Goal: Information Seeking & Learning: Learn about a topic

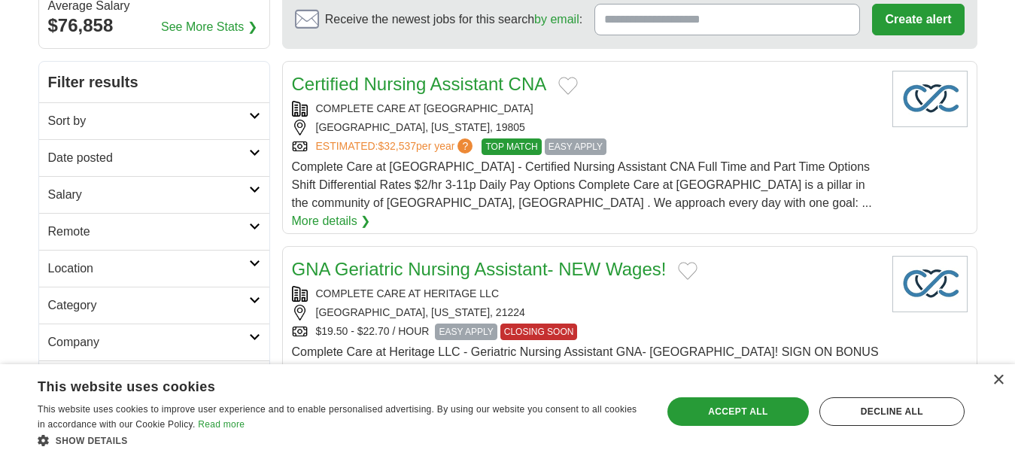
scroll to position [226, 0]
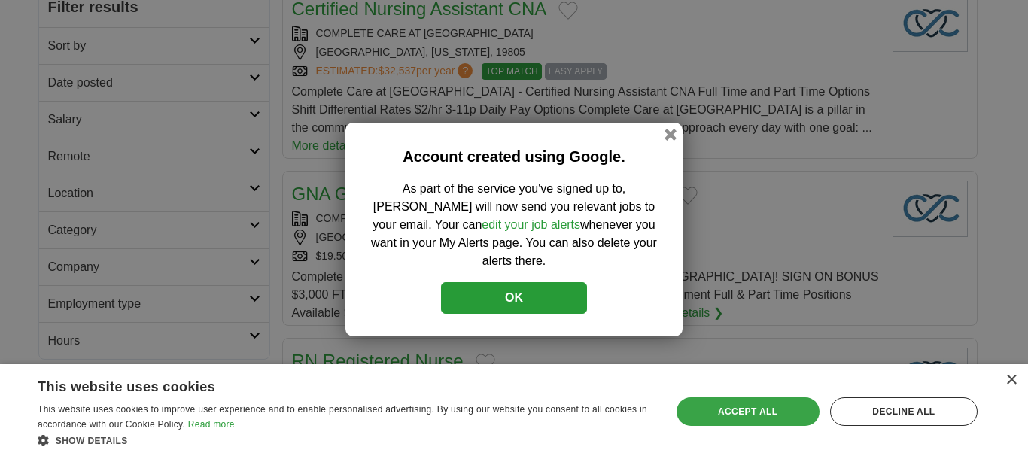
click at [759, 405] on div "Accept all" at bounding box center [747, 411] width 143 height 29
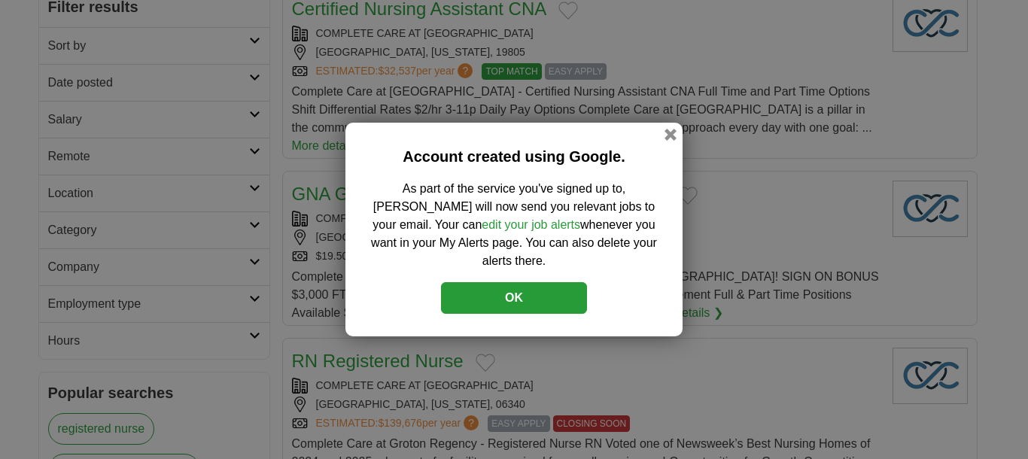
click at [570, 296] on button "OK" at bounding box center [514, 298] width 146 height 32
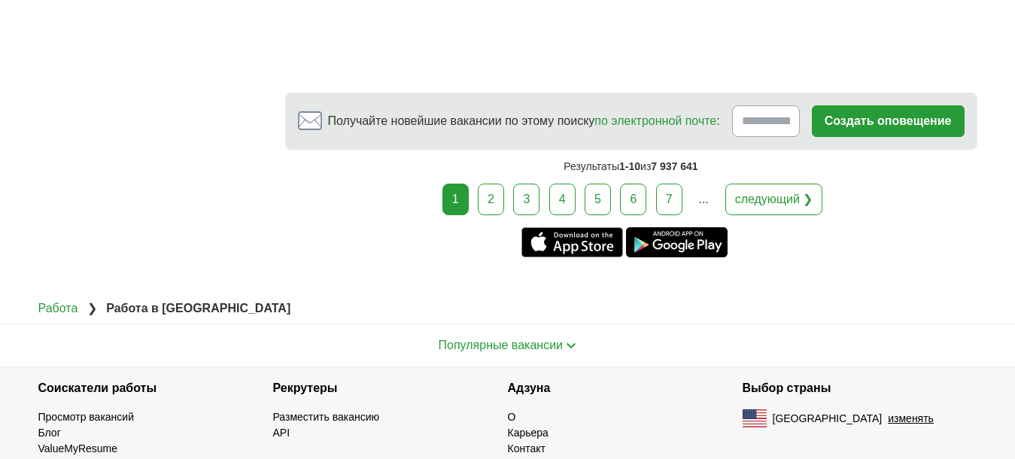
scroll to position [3069, 0]
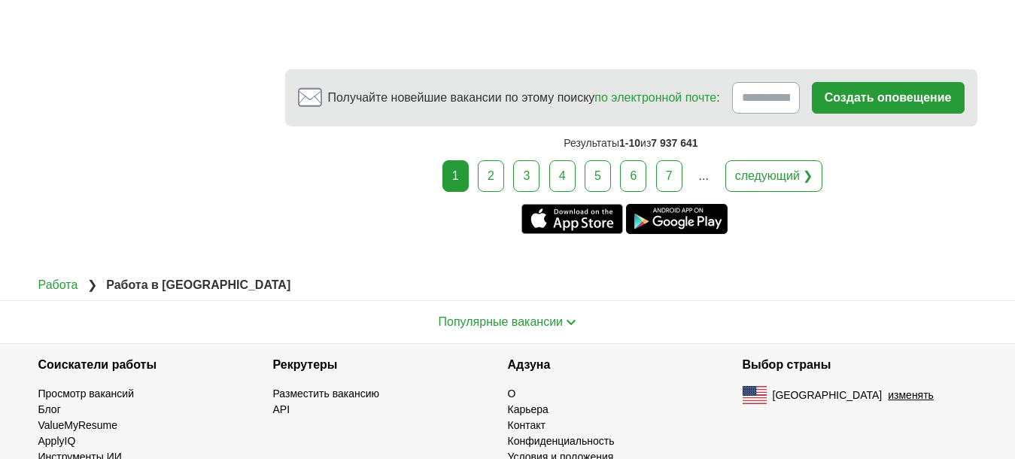
click at [491, 160] on link "2" at bounding box center [491, 176] width 26 height 32
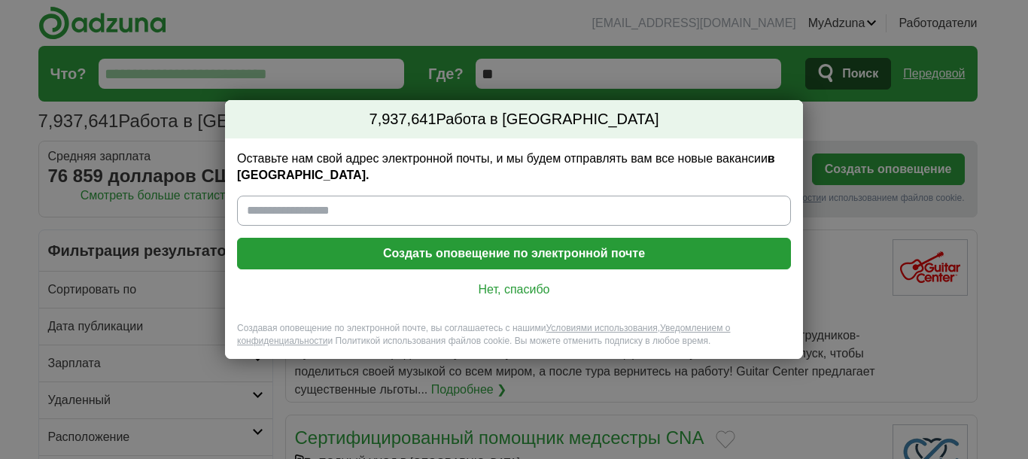
click at [501, 284] on font "Нет, спасибо" at bounding box center [514, 289] width 71 height 13
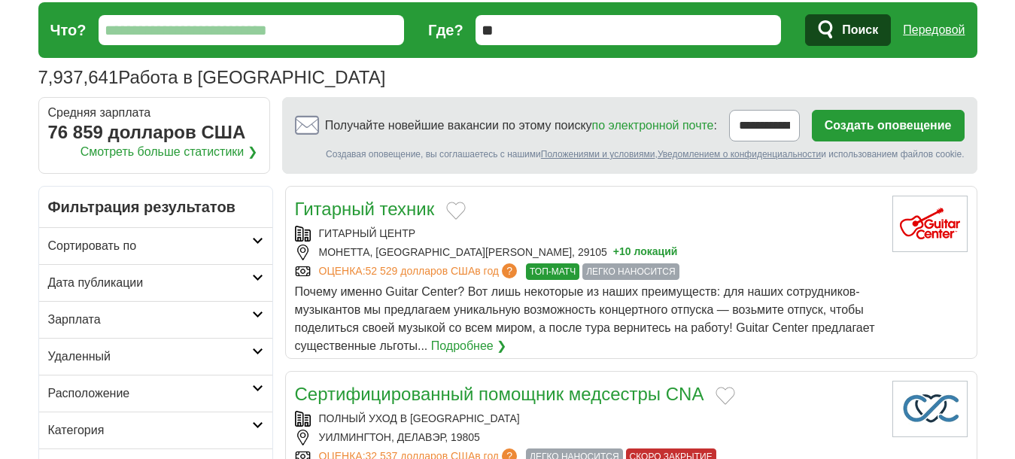
scroll to position [150, 0]
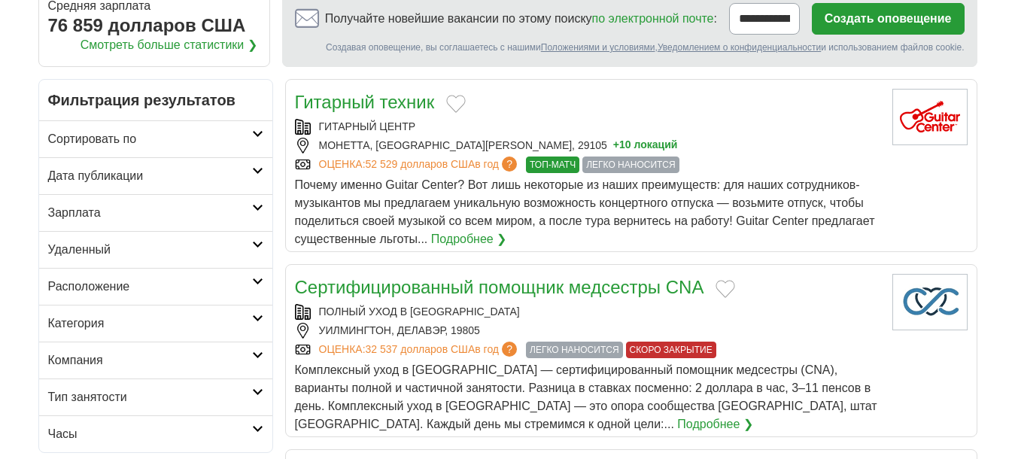
click at [258, 132] on icon at bounding box center [257, 134] width 11 height 8
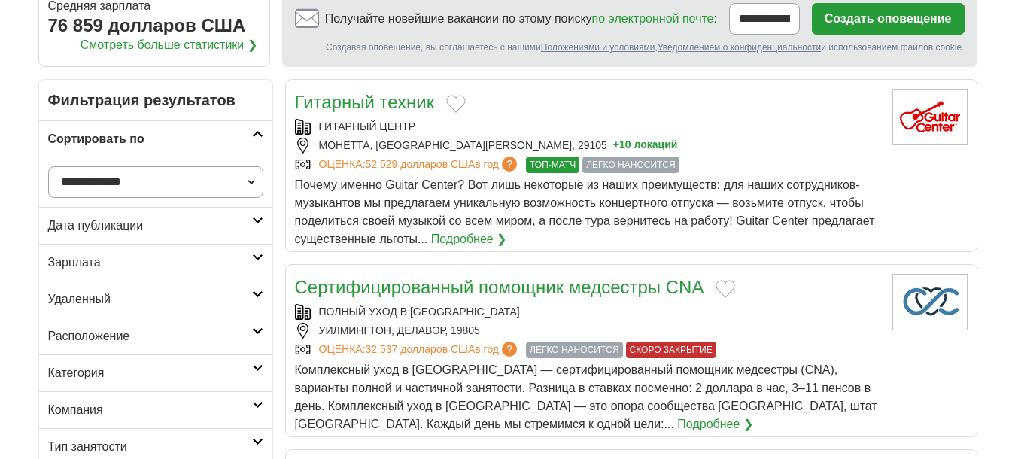
click at [258, 132] on icon at bounding box center [257, 134] width 11 height 8
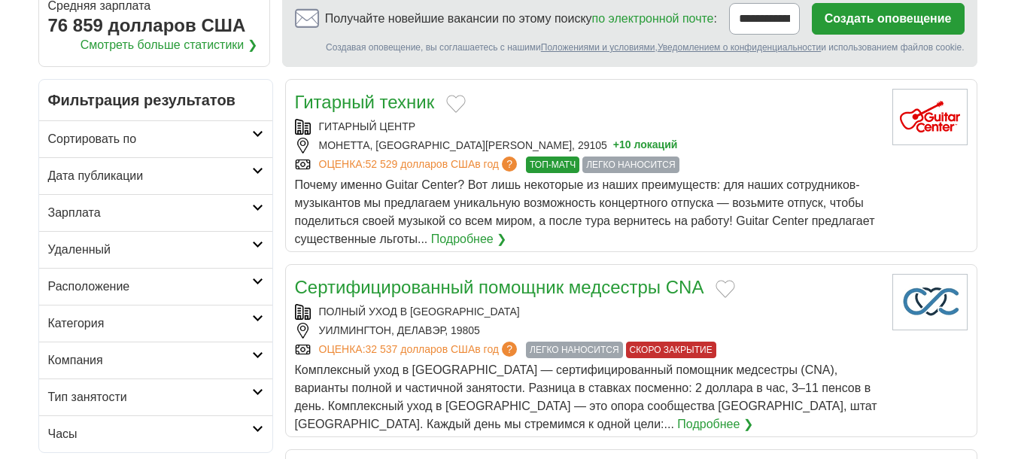
click at [253, 170] on icon at bounding box center [257, 171] width 11 height 8
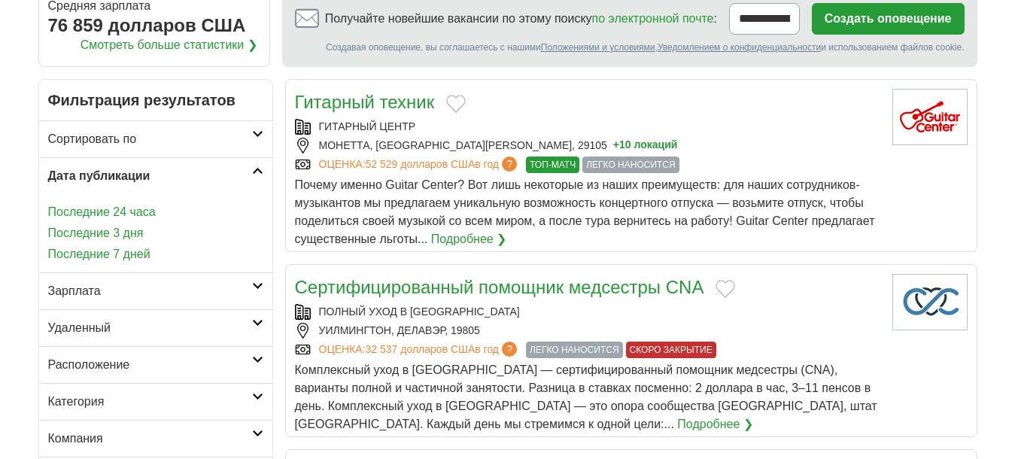
click at [253, 170] on icon at bounding box center [257, 171] width 11 height 8
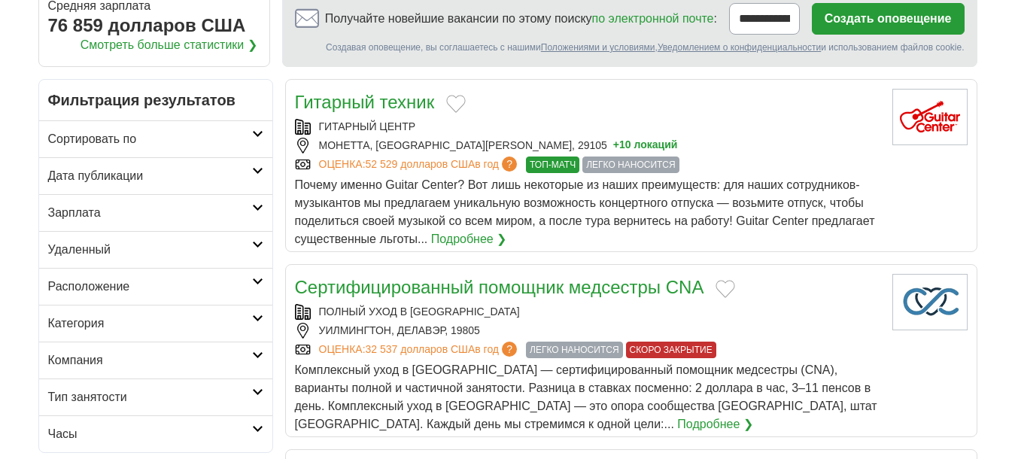
click at [261, 203] on link "Зарплата" at bounding box center [155, 212] width 233 height 37
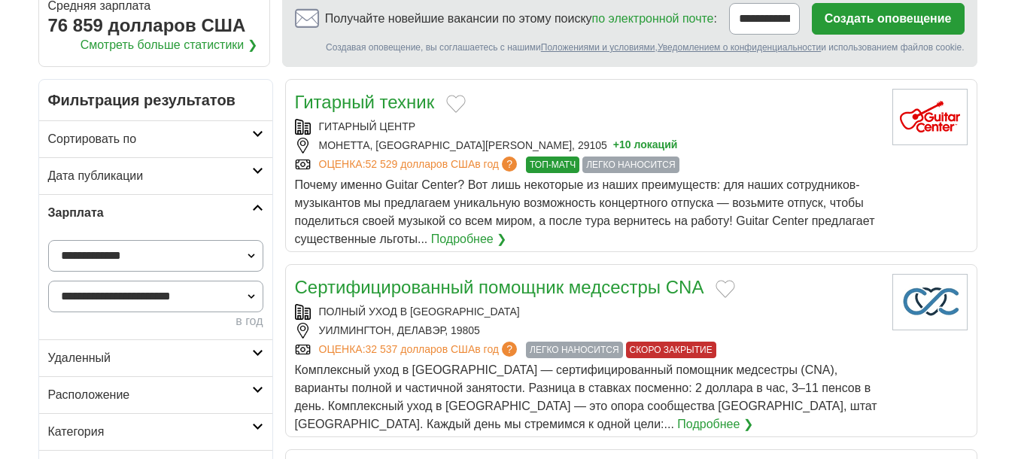
click at [261, 203] on link "Зарплата" at bounding box center [155, 212] width 233 height 37
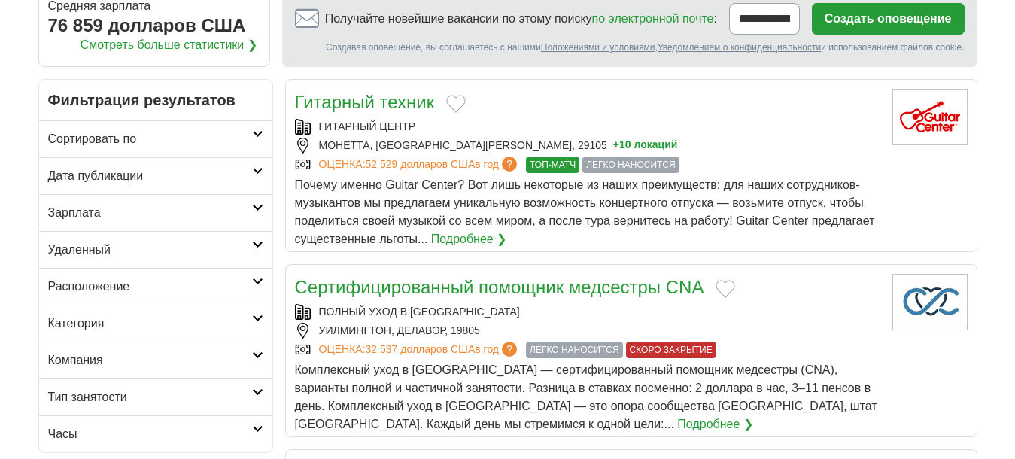
click at [260, 243] on icon at bounding box center [257, 245] width 11 height 8
click at [257, 277] on link "Расположение" at bounding box center [155, 286] width 233 height 37
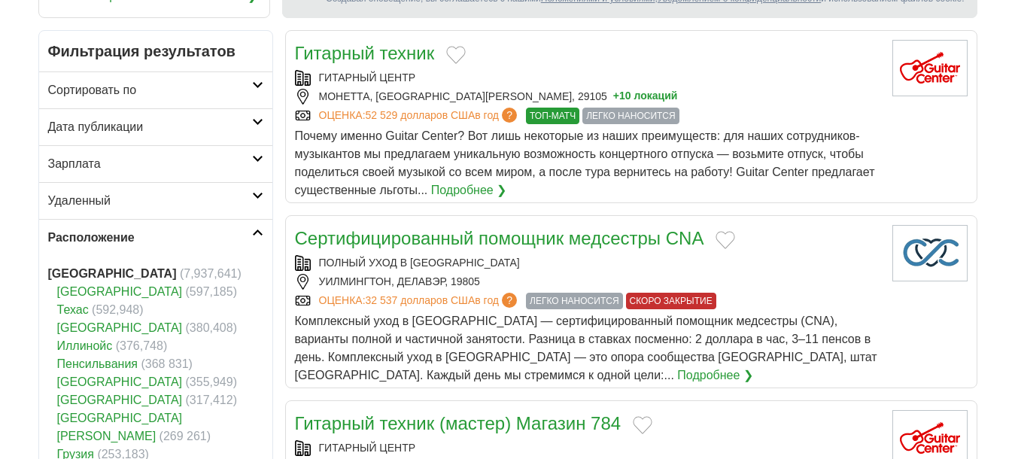
scroll to position [301, 0]
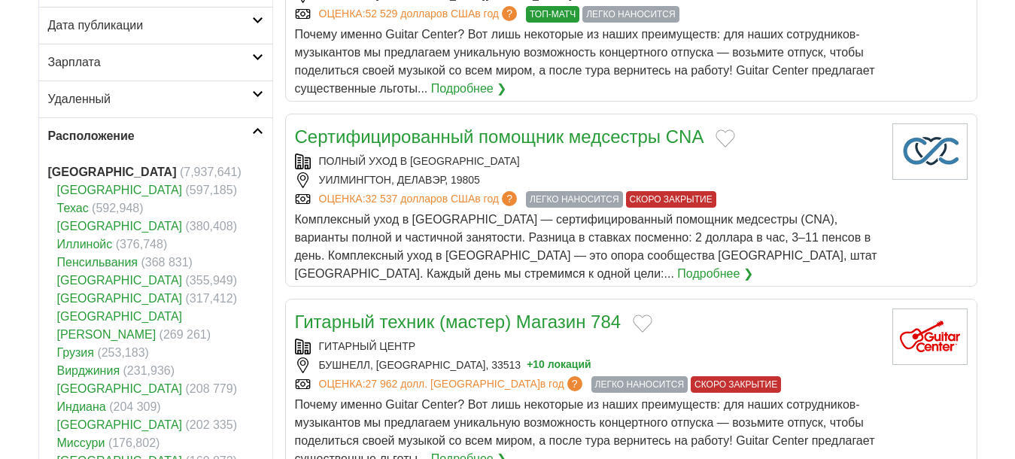
click at [79, 209] on font "Техас" at bounding box center [73, 208] width 32 height 13
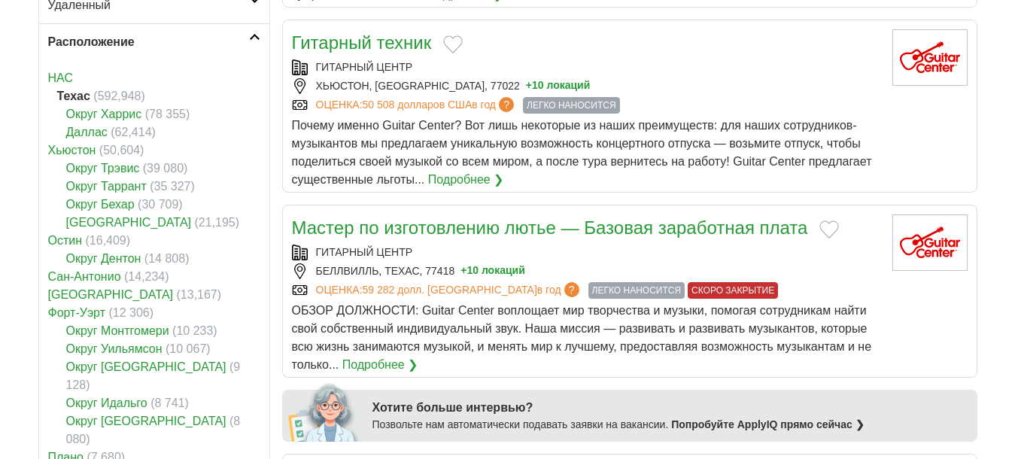
scroll to position [376, 0]
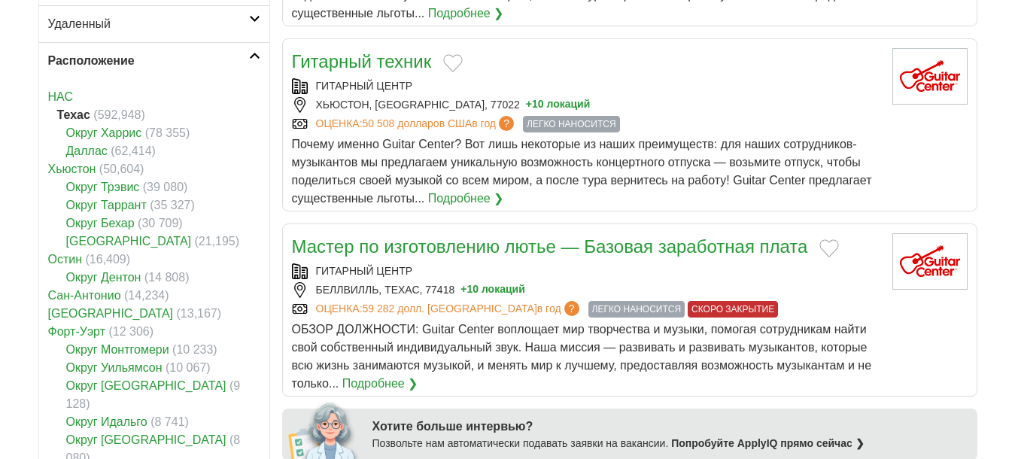
click at [71, 170] on font "[PERSON_NAME]" at bounding box center [72, 169] width 48 height 13
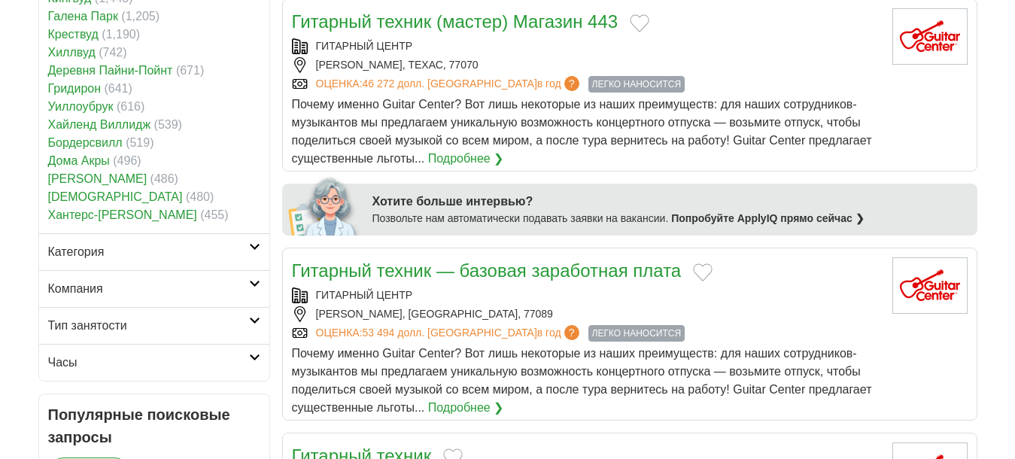
scroll to position [602, 0]
click at [251, 252] on link "Категория" at bounding box center [154, 251] width 230 height 37
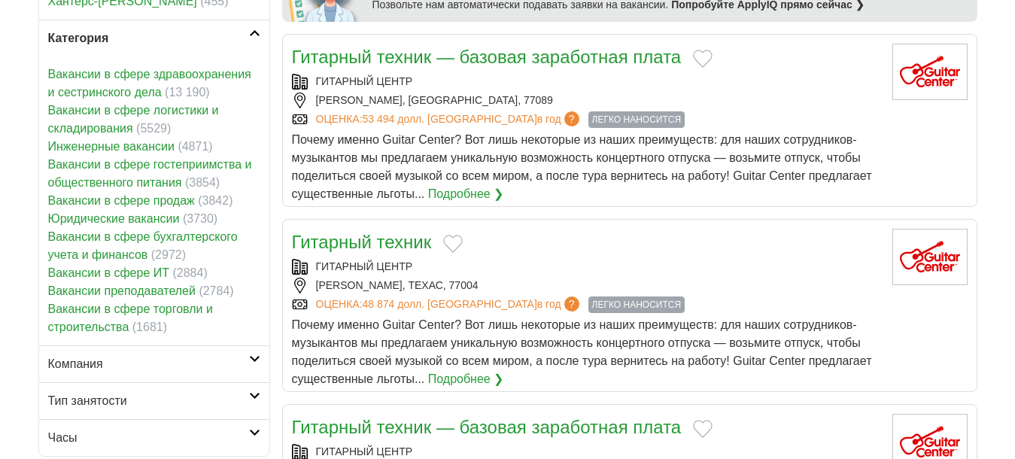
scroll to position [752, 0]
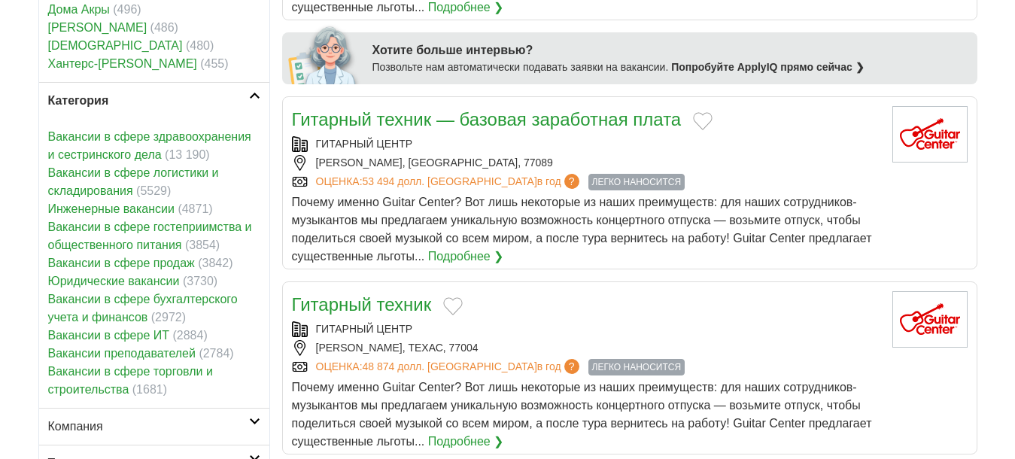
click at [127, 206] on font "Инженерные вакансии" at bounding box center [111, 208] width 126 height 13
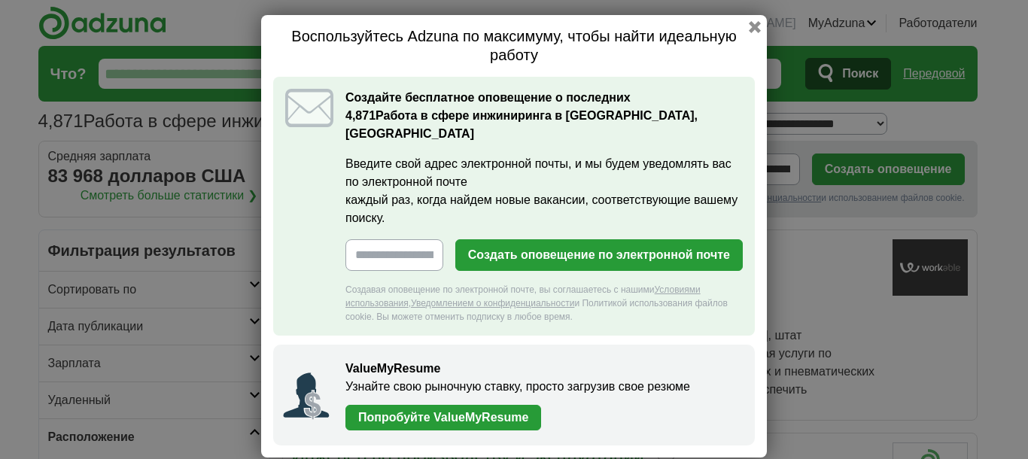
click at [395, 239] on input "Введите свой адрес электронной почты, и мы будем уведомлять вас по электронной …" at bounding box center [394, 255] width 98 height 32
type input "**********"
click at [752, 32] on button "button" at bounding box center [754, 27] width 17 height 17
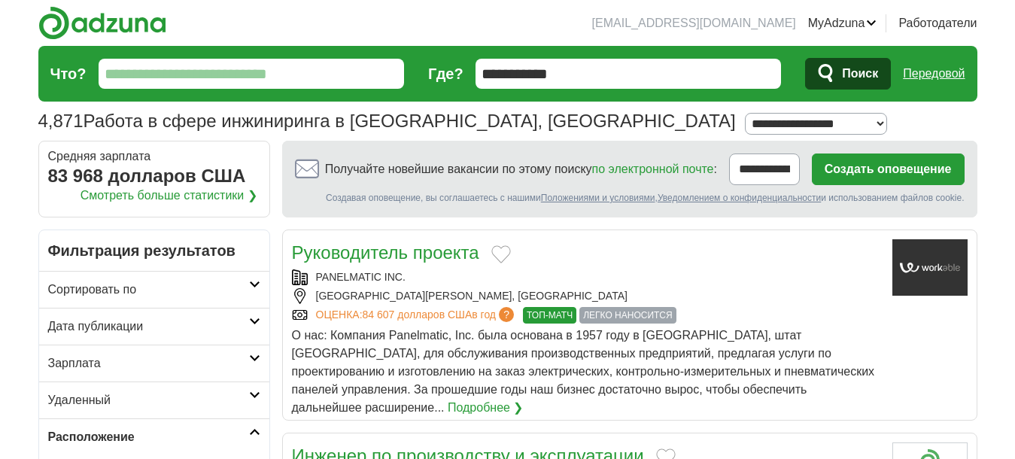
click at [185, 76] on input "Что?" at bounding box center [252, 74] width 306 height 30
type input "*"
type input "**********"
click at [855, 80] on span "Поиск" at bounding box center [860, 74] width 36 height 30
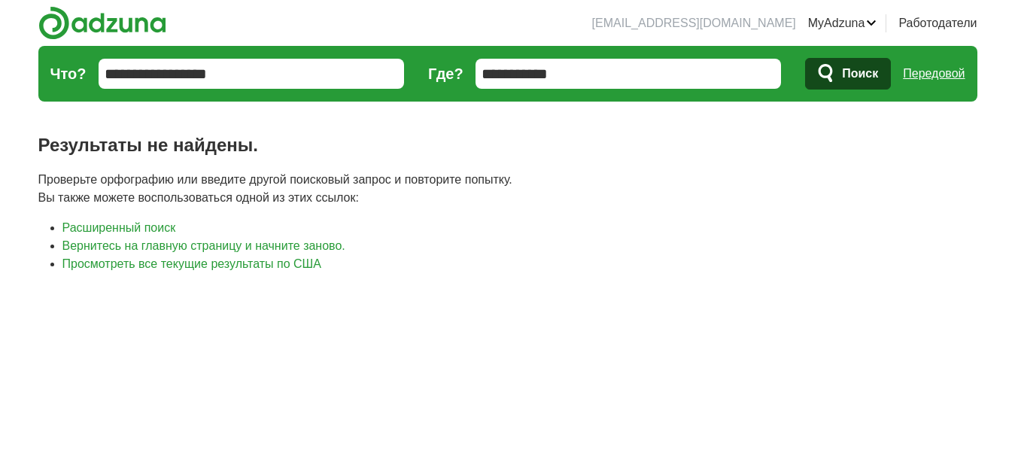
drag, startPoint x: 232, startPoint y: 73, endPoint x: 75, endPoint y: 73, distance: 156.5
click at [75, 73] on form "**********" at bounding box center [507, 74] width 939 height 56
type input "*******"
click at [850, 80] on span "Поиск" at bounding box center [860, 74] width 36 height 30
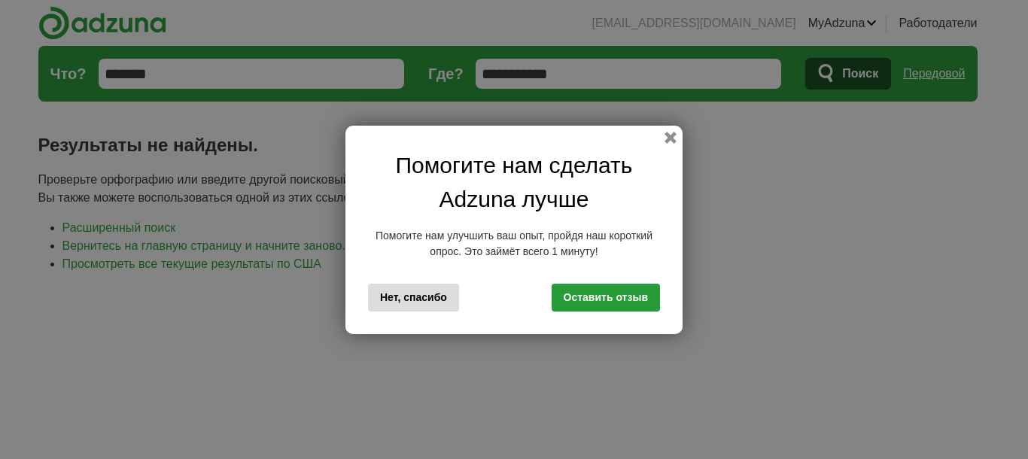
click at [673, 149] on div "Помогите нам сделать Adzuna лучше Помогите нам улучшить ваш опыт, пройдя наш ко…" at bounding box center [513, 230] width 337 height 208
click at [676, 135] on button "button" at bounding box center [670, 137] width 17 height 17
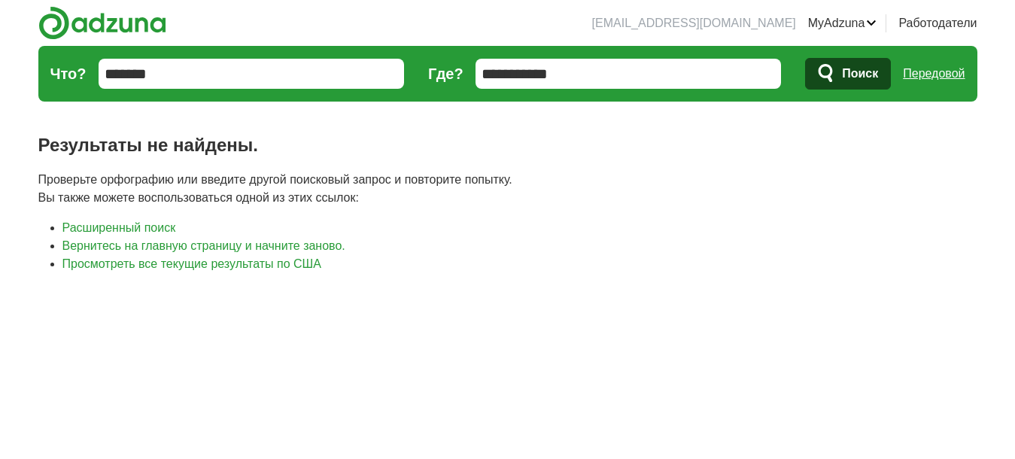
drag, startPoint x: 173, startPoint y: 73, endPoint x: 48, endPoint y: 77, distance: 125.0
click at [48, 77] on form "**********" at bounding box center [507, 74] width 939 height 56
click at [877, 78] on font "Поиск" at bounding box center [860, 73] width 36 height 13
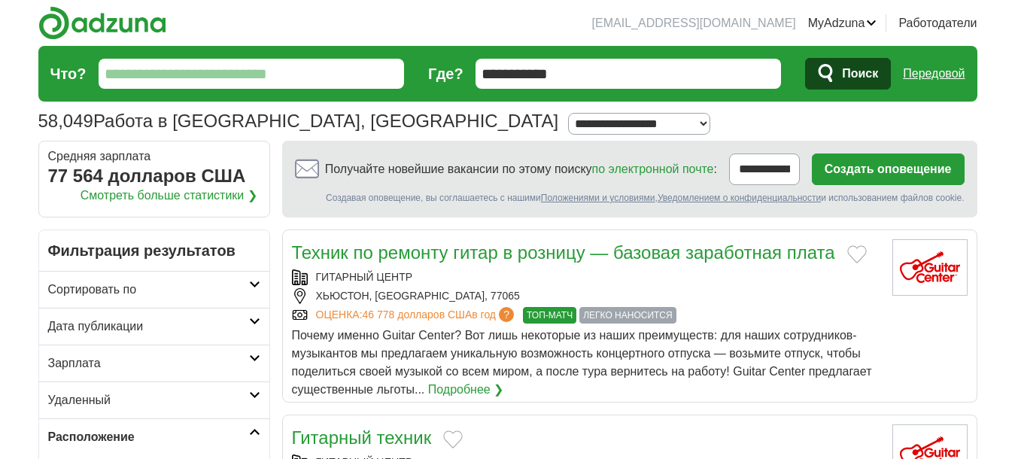
click at [202, 77] on input "Что?" at bounding box center [252, 74] width 306 height 30
type input "**********"
click at [830, 62] on button "Поиск" at bounding box center [848, 74] width 86 height 32
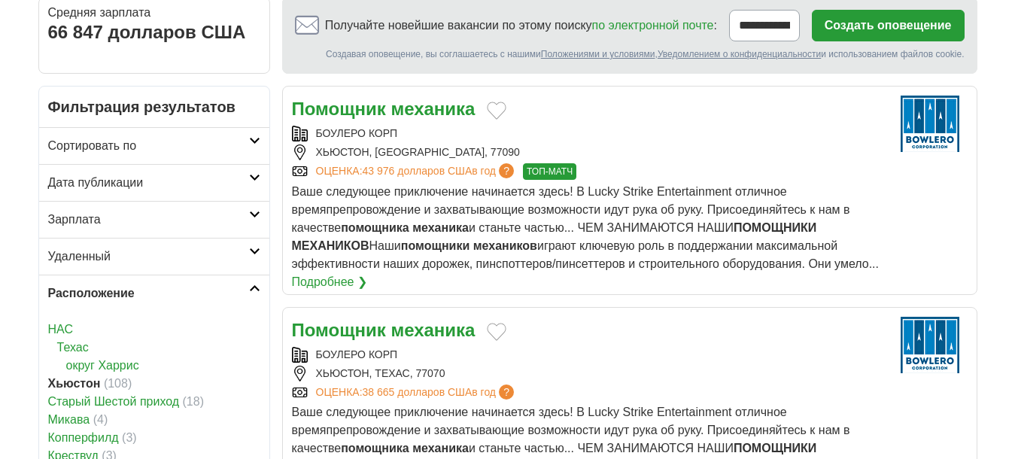
scroll to position [150, 0]
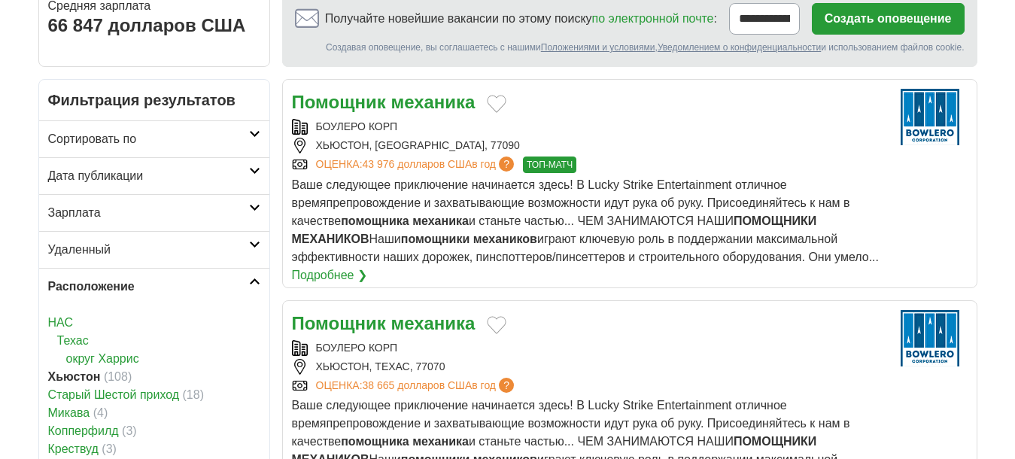
click at [332, 275] on font "Подробнее ❯" at bounding box center [329, 275] width 75 height 13
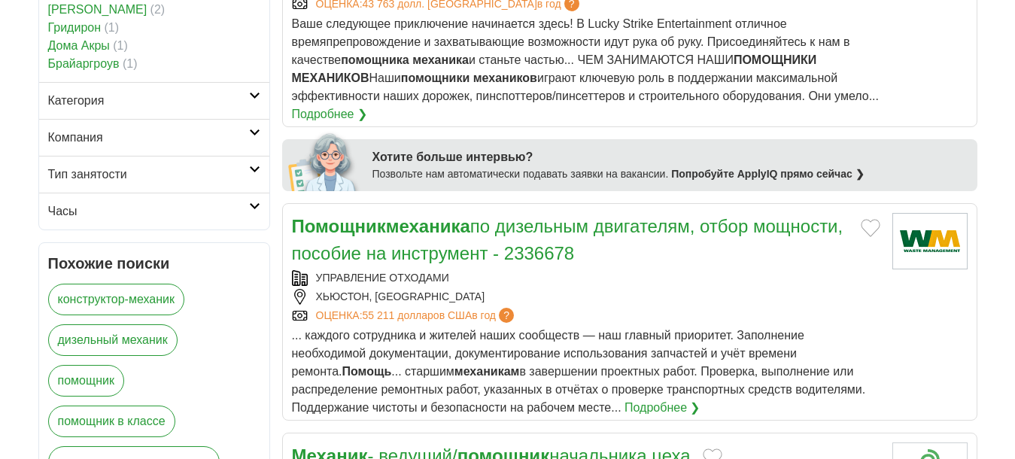
scroll to position [828, 0]
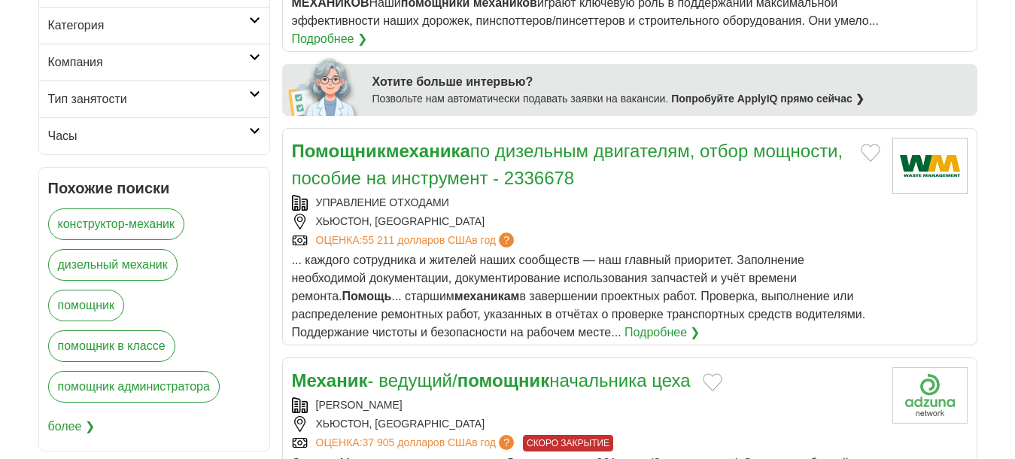
click at [515, 150] on font "по дизельным двигателям" at bounding box center [580, 151] width 220 height 20
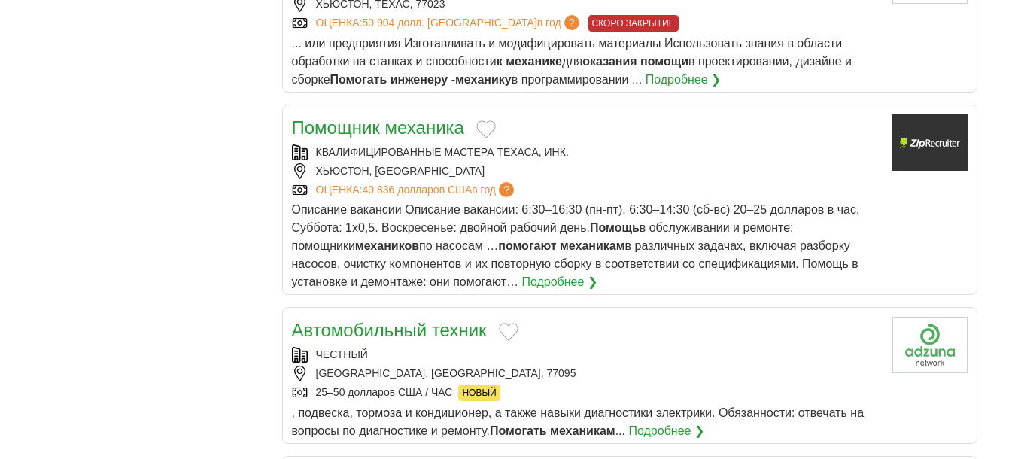
scroll to position [1731, 0]
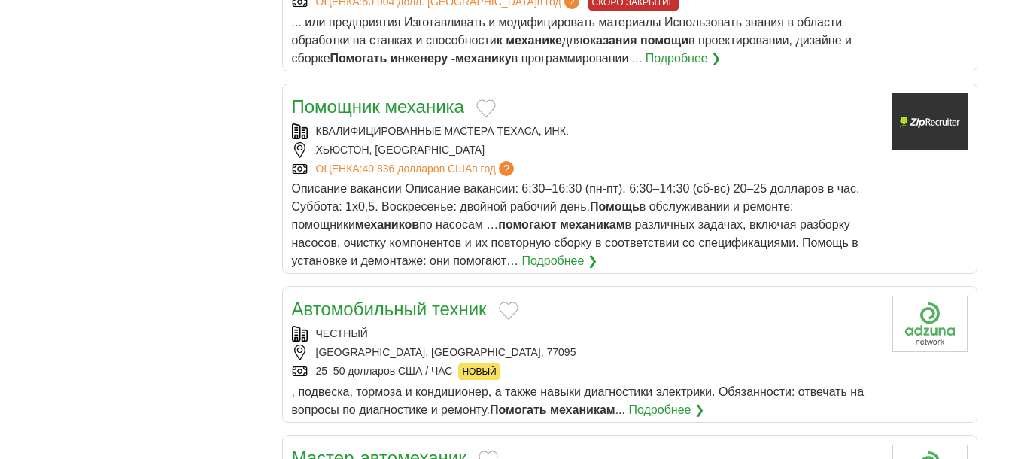
click at [521, 267] on link "Подробнее ❯" at bounding box center [558, 261] width 75 height 18
click at [399, 102] on font "Помощник механика" at bounding box center [378, 106] width 172 height 20
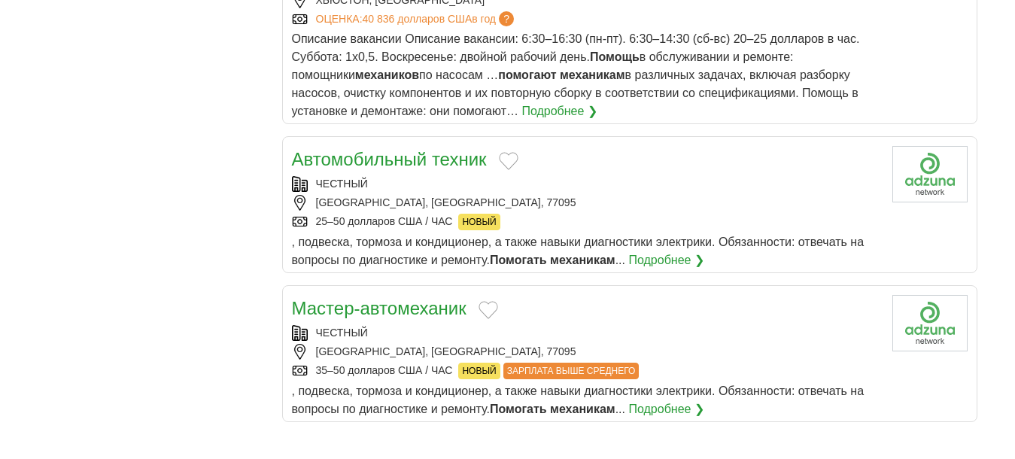
scroll to position [1881, 0]
click at [628, 229] on div "25–50 долларов США / ЧАС НОВЫЙ" at bounding box center [586, 221] width 588 height 17
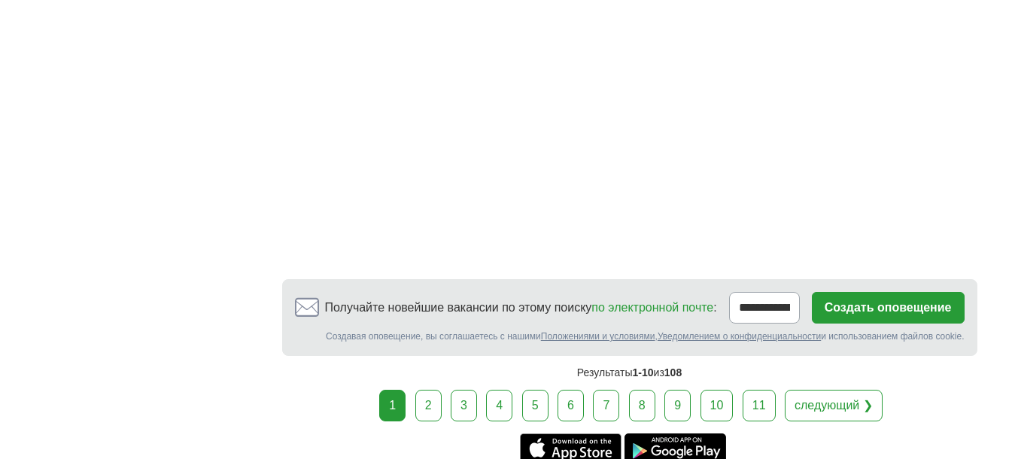
scroll to position [2784, 0]
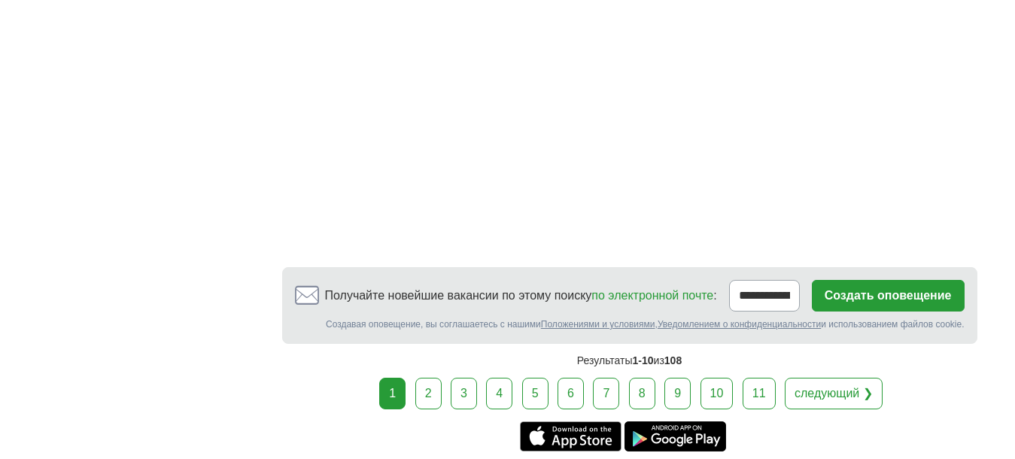
click at [427, 392] on font "2" at bounding box center [428, 393] width 7 height 13
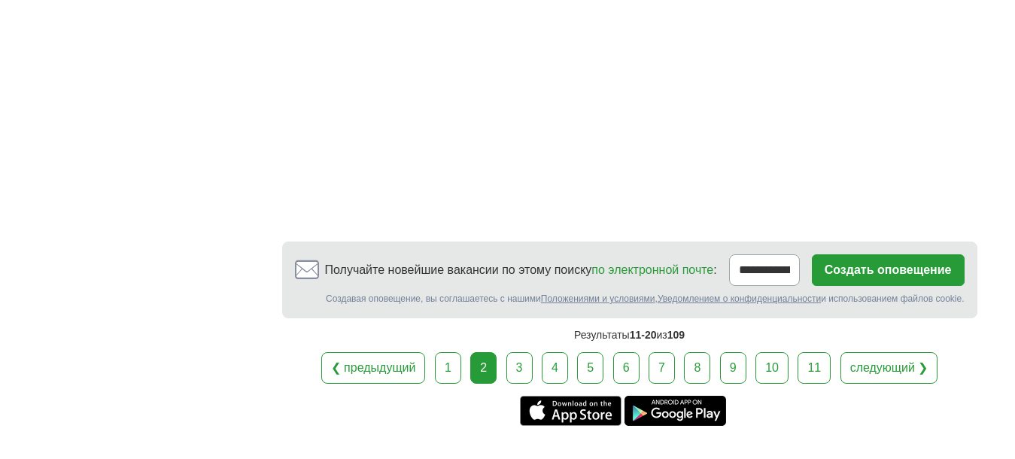
scroll to position [2608, 0]
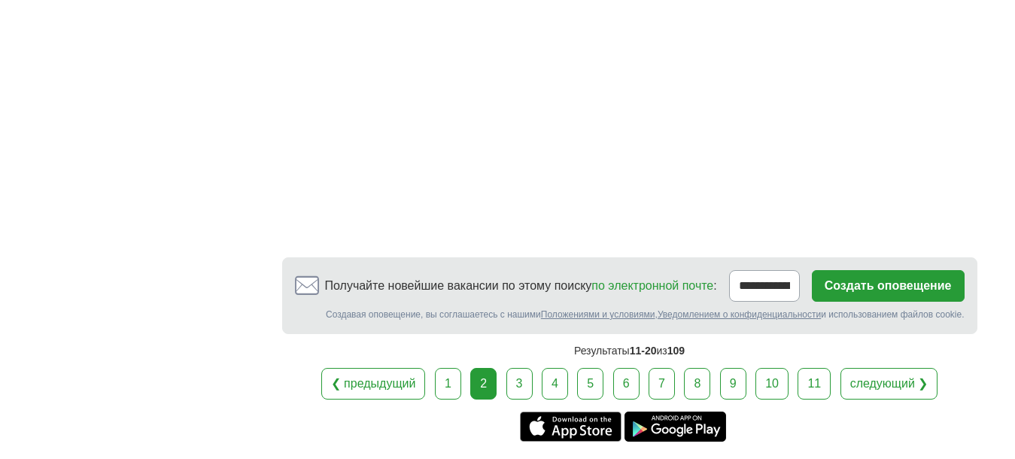
click at [913, 279] on font "Создать оповещение" at bounding box center [888, 285] width 127 height 13
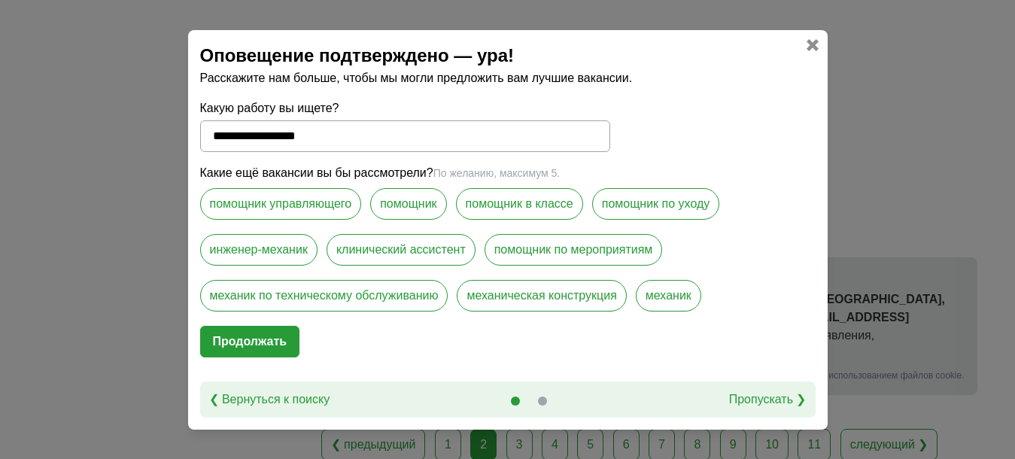
click at [772, 400] on font "Пропускать ❯" at bounding box center [768, 399] width 78 height 13
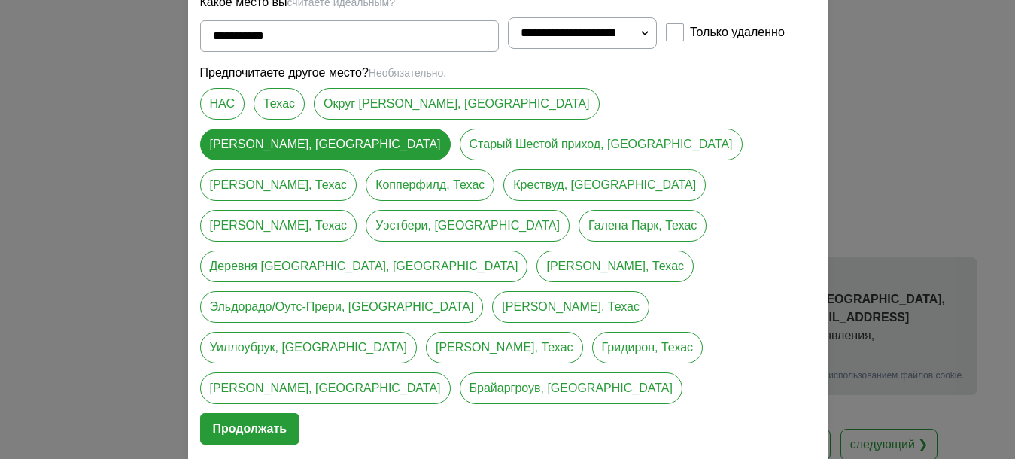
click at [650, 49] on select "**********" at bounding box center [583, 33] width 150 height 32
select select "**"
click at [508, 49] on select "**********" at bounding box center [583, 33] width 150 height 32
click at [271, 414] on font "Продолжать" at bounding box center [250, 429] width 74 height 30
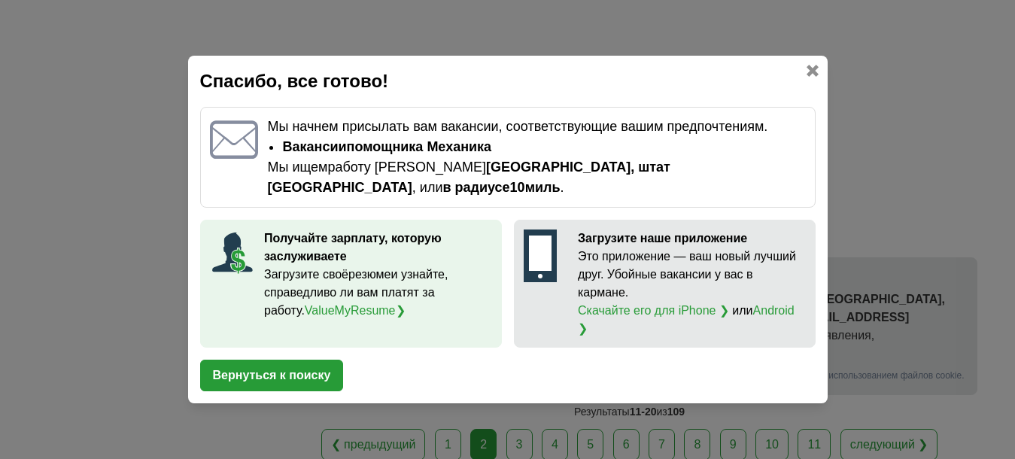
click at [316, 369] on font "Вернуться к поиску" at bounding box center [272, 375] width 118 height 13
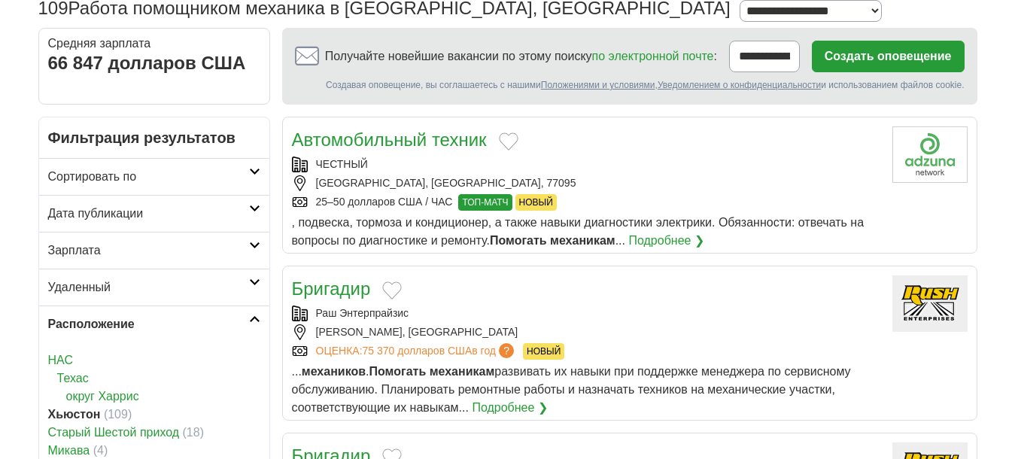
scroll to position [0, 0]
